Goal: Task Accomplishment & Management: Manage account settings

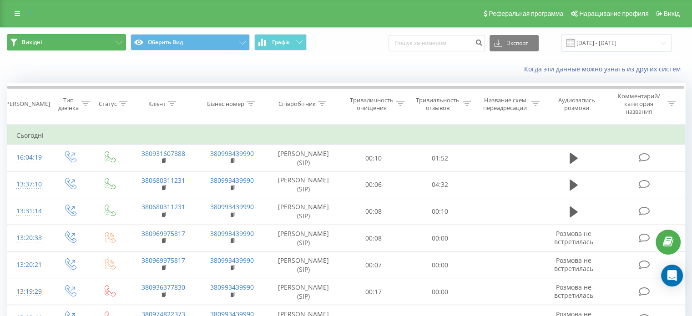
click at [39, 36] on button "Вихідні" at bounding box center [66, 42] width 119 height 16
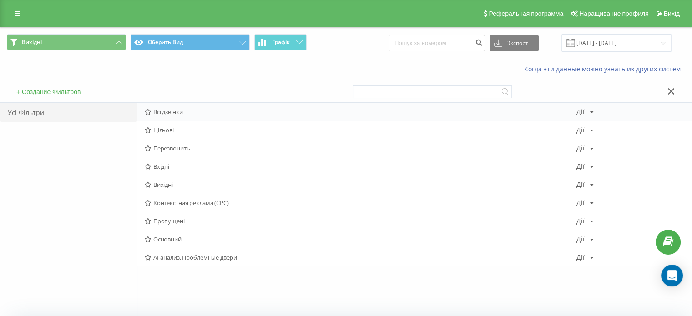
click at [164, 111] on font "Всі дзвінки" at bounding box center [168, 112] width 30 height 8
